Goal: Task Accomplishment & Management: Use online tool/utility

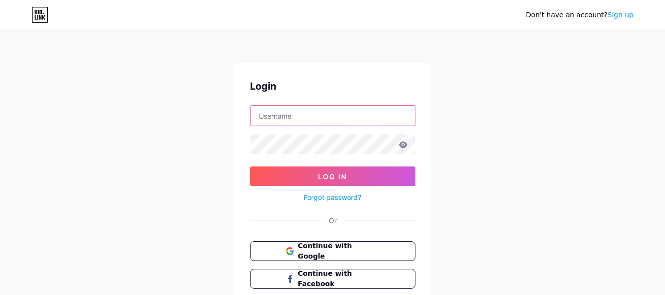
click at [316, 116] on input "text" at bounding box center [333, 116] width 164 height 20
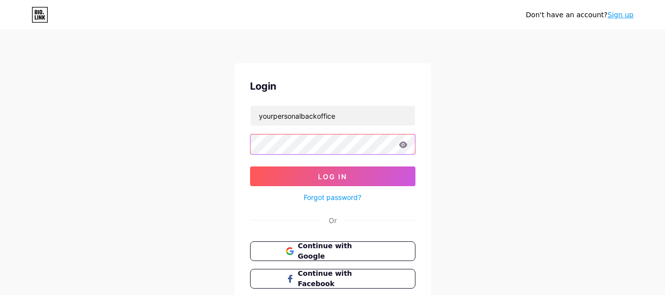
click at [250, 166] on button "Log In" at bounding box center [332, 176] width 165 height 20
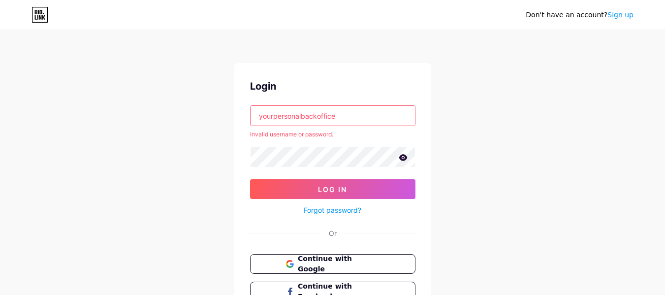
click at [351, 118] on input "yourpersonalbackoffice" at bounding box center [333, 116] width 164 height 20
paste input "@[DOMAIN_NAME]"
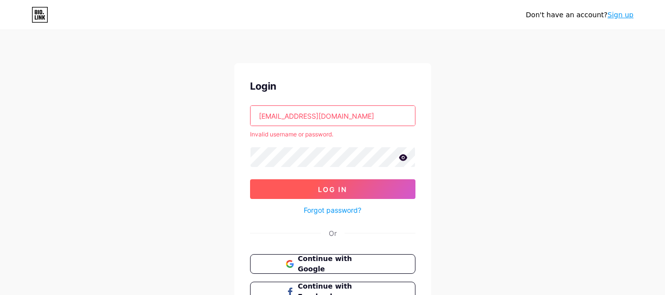
type input "[EMAIL_ADDRESS][DOMAIN_NAME]"
click at [352, 184] on button "Log In" at bounding box center [332, 189] width 165 height 20
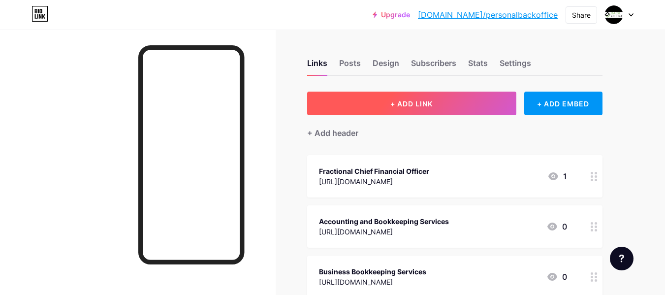
click at [423, 100] on span "+ ADD LINK" at bounding box center [411, 103] width 42 height 8
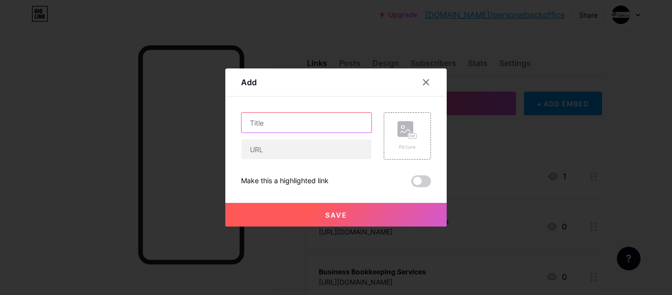
click at [324, 119] on input "text" at bounding box center [307, 123] width 130 height 20
paste input "Small Business Tax Preparation Near You"
type input "Small Business Tax Preparation Near You"
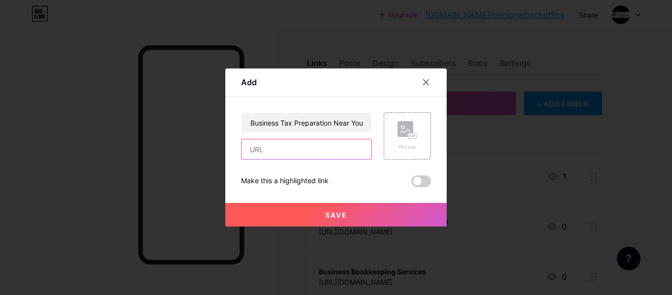
scroll to position [0, 0]
click at [303, 152] on input "text" at bounding box center [307, 149] width 130 height 20
paste input "[URL][DOMAIN_NAME]"
type input "[URL][DOMAIN_NAME]"
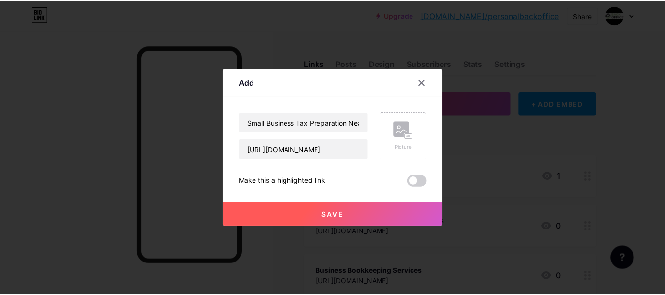
scroll to position [0, 0]
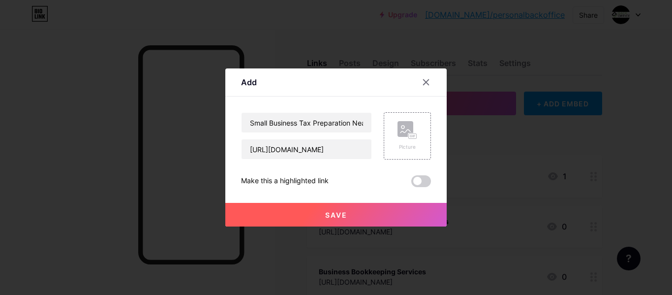
click at [339, 211] on span "Save" at bounding box center [336, 215] width 22 height 8
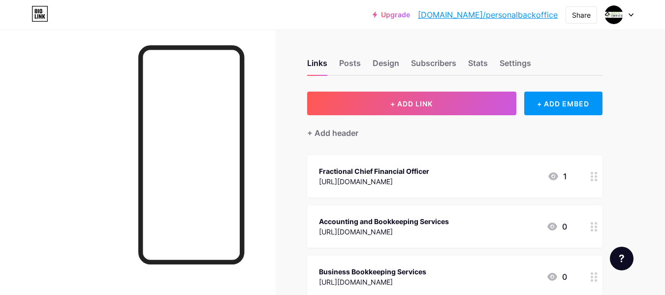
click at [472, 14] on link "[DOMAIN_NAME]/personalbackoffice" at bounding box center [488, 15] width 140 height 12
